Goal: Task Accomplishment & Management: Manage account settings

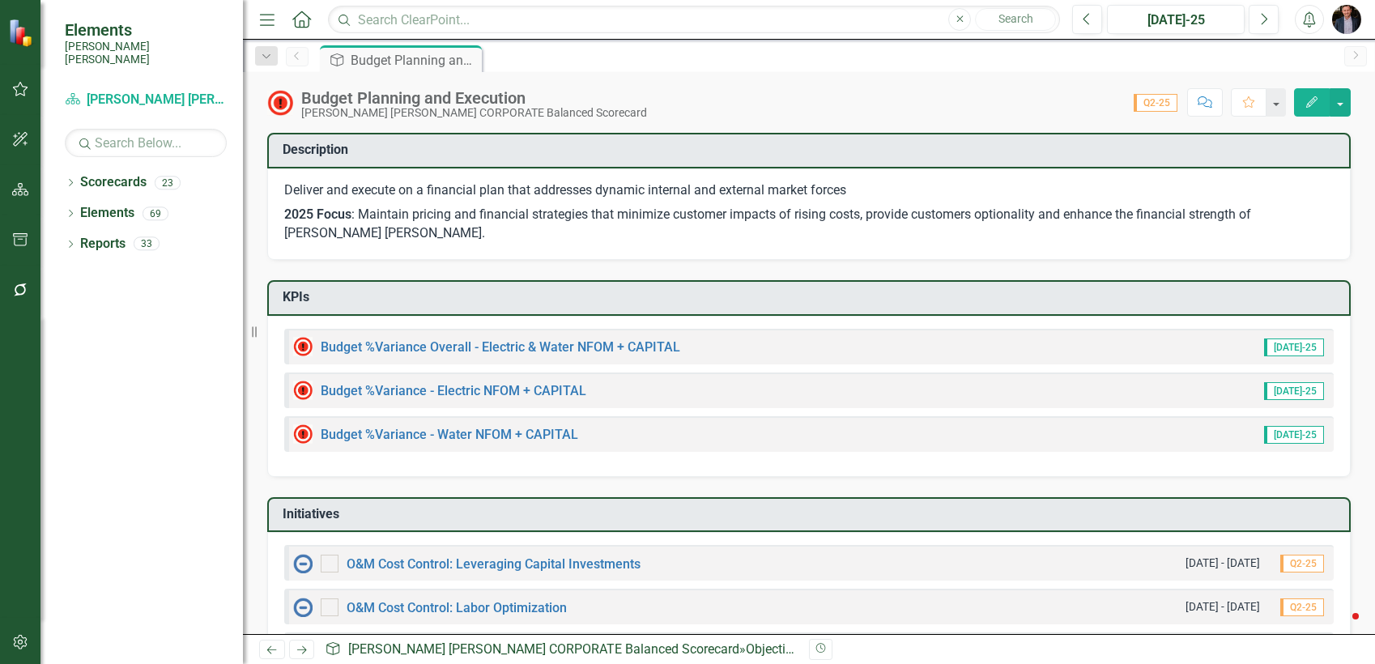
checkbox input "true"
click at [306, 21] on icon "Home" at bounding box center [301, 19] width 21 height 17
